Goal: Task Accomplishment & Management: Manage account settings

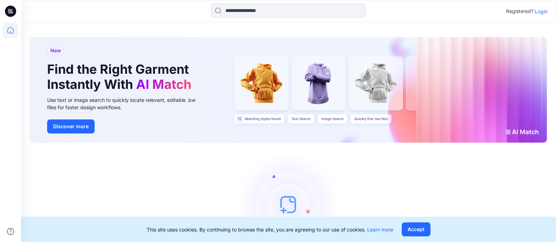
click at [541, 12] on p "Login" at bounding box center [541, 11] width 13 height 7
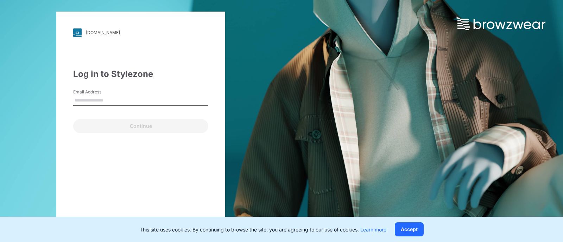
type input "**********"
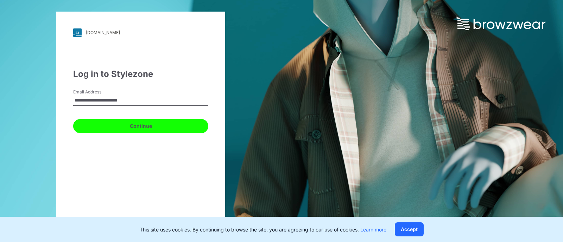
click at [143, 125] on button "Continue" at bounding box center [140, 126] width 135 height 14
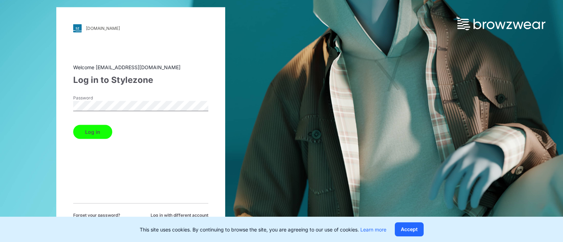
click at [91, 132] on button "Log in" at bounding box center [92, 132] width 39 height 14
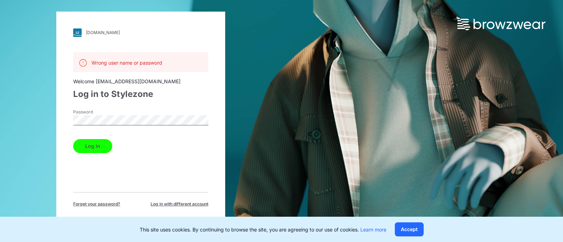
click at [99, 146] on button "Log in" at bounding box center [92, 146] width 39 height 14
click at [91, 148] on button "Log in" at bounding box center [92, 146] width 39 height 14
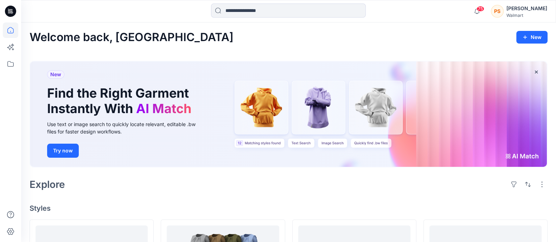
click at [529, 10] on div "[PERSON_NAME]" at bounding box center [527, 8] width 41 height 8
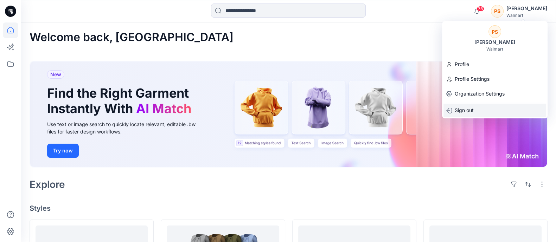
click at [468, 112] on p "Sign out" at bounding box center [464, 110] width 19 height 13
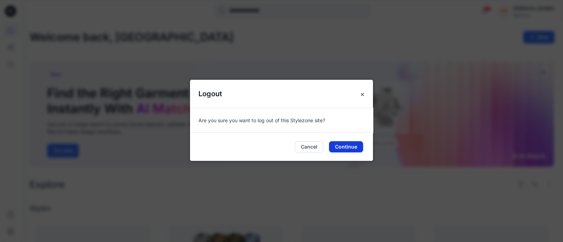
click at [340, 146] on button "Continue" at bounding box center [346, 146] width 34 height 11
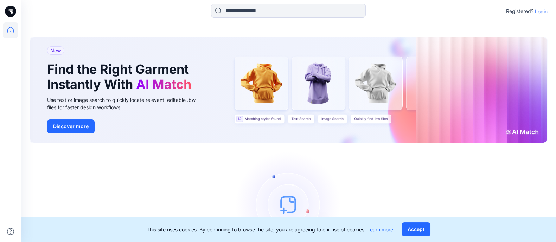
click at [544, 13] on p "Login" at bounding box center [541, 11] width 13 height 7
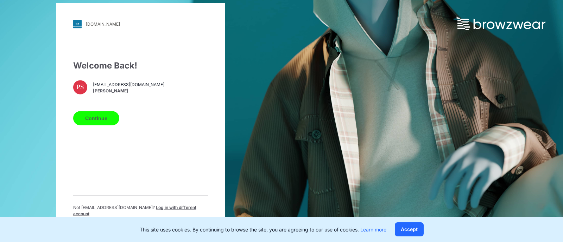
click at [100, 125] on button "Continue" at bounding box center [96, 118] width 46 height 14
click at [103, 121] on button "Continue" at bounding box center [96, 118] width 46 height 14
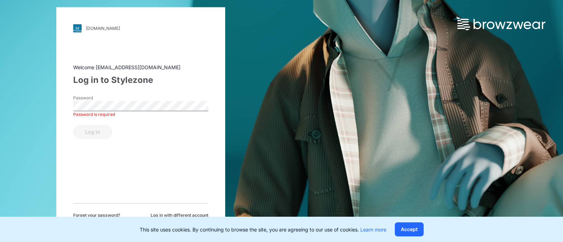
click at [97, 97] on label "Password" at bounding box center [97, 98] width 49 height 6
click at [100, 130] on button "Log in" at bounding box center [92, 132] width 39 height 14
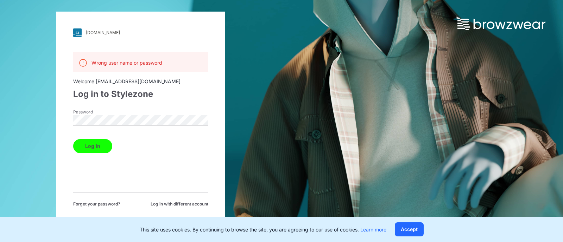
click at [97, 147] on button "Log in" at bounding box center [92, 146] width 39 height 14
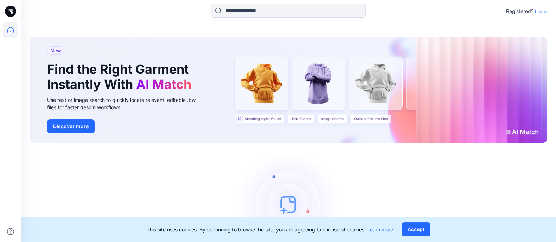
click at [540, 10] on p "Login" at bounding box center [541, 11] width 13 height 7
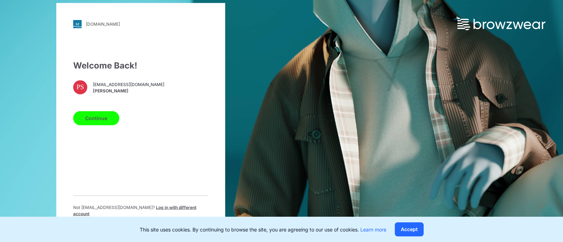
click at [109, 94] on span "[PERSON_NAME]" at bounding box center [128, 91] width 71 height 6
click at [163, 213] on p "Not poonam.sethi@shahi.co.in ? Log in with different account" at bounding box center [140, 210] width 135 height 13
click at [186, 213] on span "Log in with different account" at bounding box center [134, 211] width 123 height 12
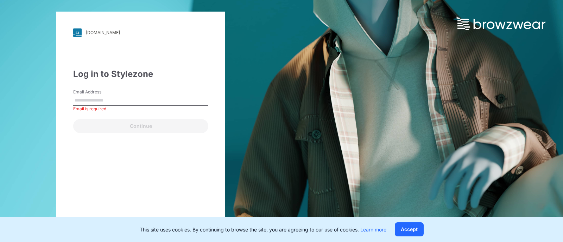
click at [95, 122] on div "Continue" at bounding box center [140, 124] width 135 height 17
click at [101, 100] on input "Email Address" at bounding box center [140, 100] width 135 height 11
type input "**********"
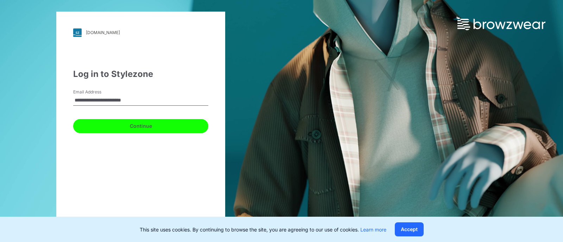
click at [155, 127] on button "Continue" at bounding box center [140, 126] width 135 height 14
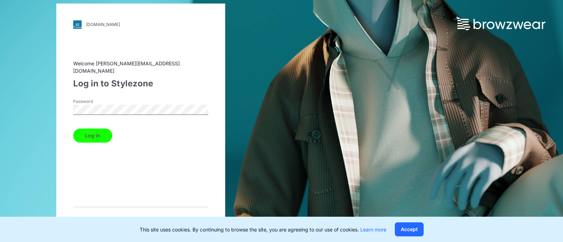
click at [90, 131] on button "Log in" at bounding box center [92, 136] width 39 height 14
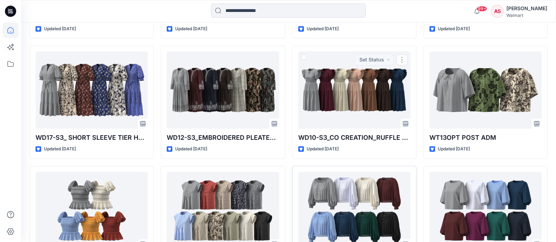
scroll to position [571, 0]
